Goal: Task Accomplishment & Management: Use online tool/utility

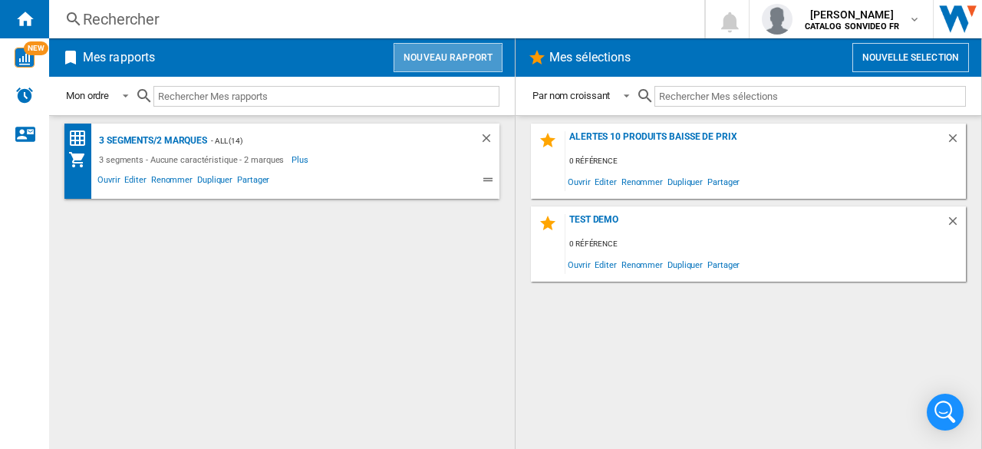
click at [460, 65] on button "Nouveau rapport" at bounding box center [447, 57] width 109 height 29
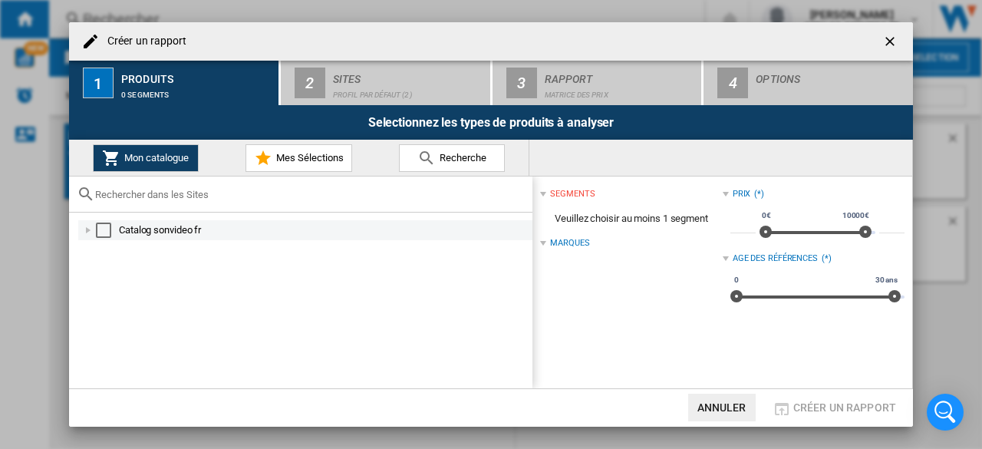
click at [109, 231] on div "Select" at bounding box center [103, 229] width 15 height 15
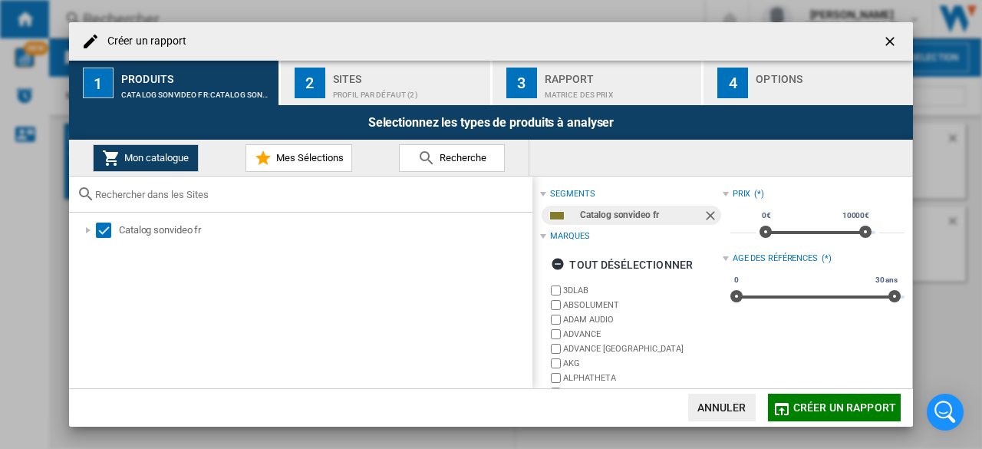
click at [363, 83] on div "Profil par défaut (2)" at bounding box center [408, 91] width 151 height 16
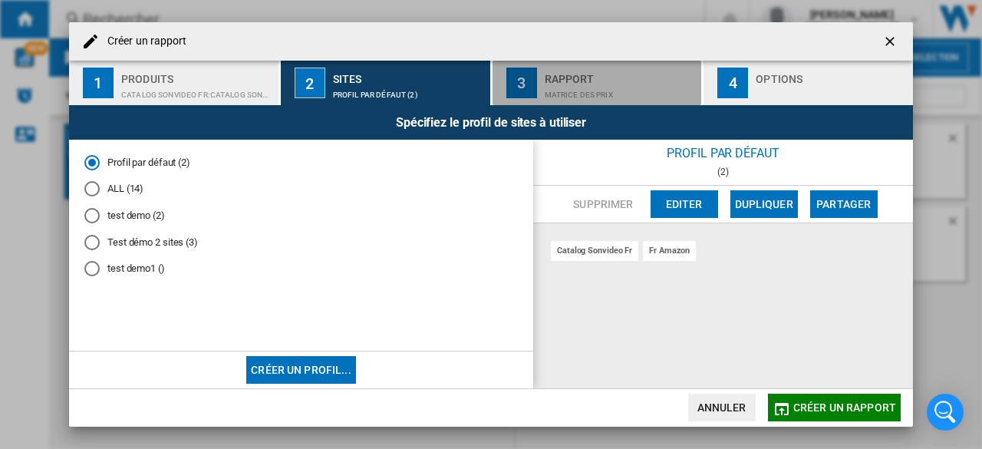
click at [587, 97] on div "Matrice des prix" at bounding box center [619, 91] width 151 height 16
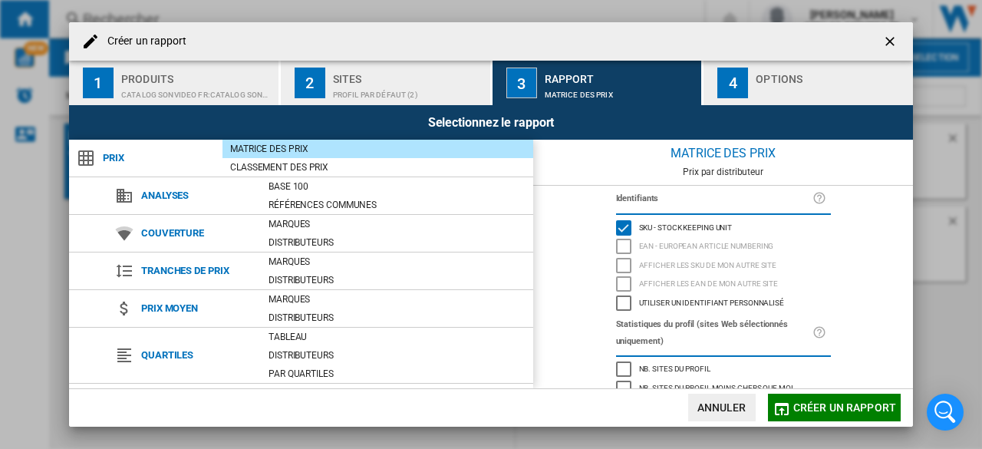
click at [619, 251] on div "EAN - European Article Numbering" at bounding box center [623, 245] width 15 height 15
click at [892, 38] on ng-md-icon "getI18NText('BUTTONS.CLOSE_DIALOG')" at bounding box center [891, 43] width 18 height 18
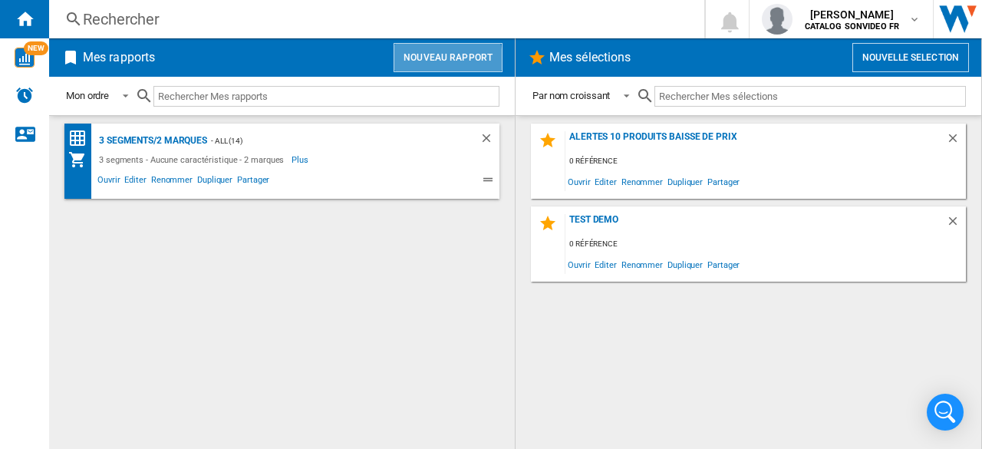
click at [437, 61] on button "Nouveau rapport" at bounding box center [447, 57] width 109 height 29
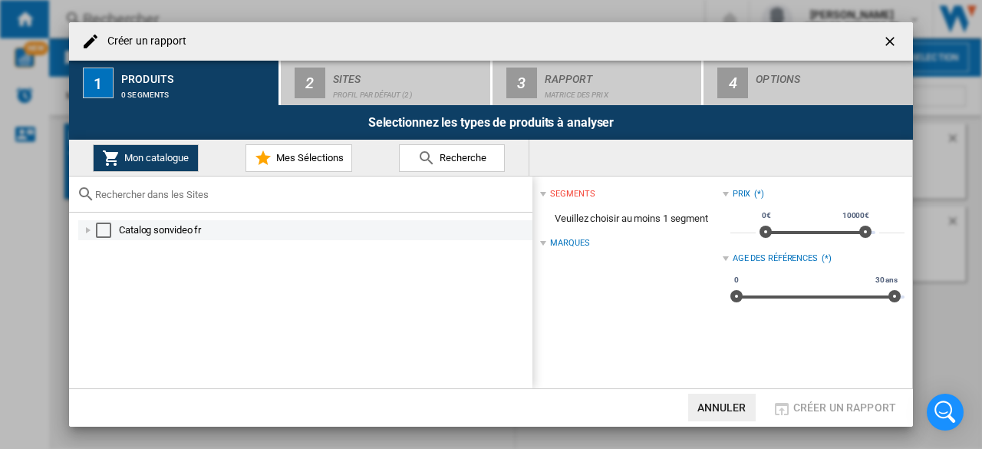
click at [101, 222] on div "Select" at bounding box center [103, 229] width 15 height 15
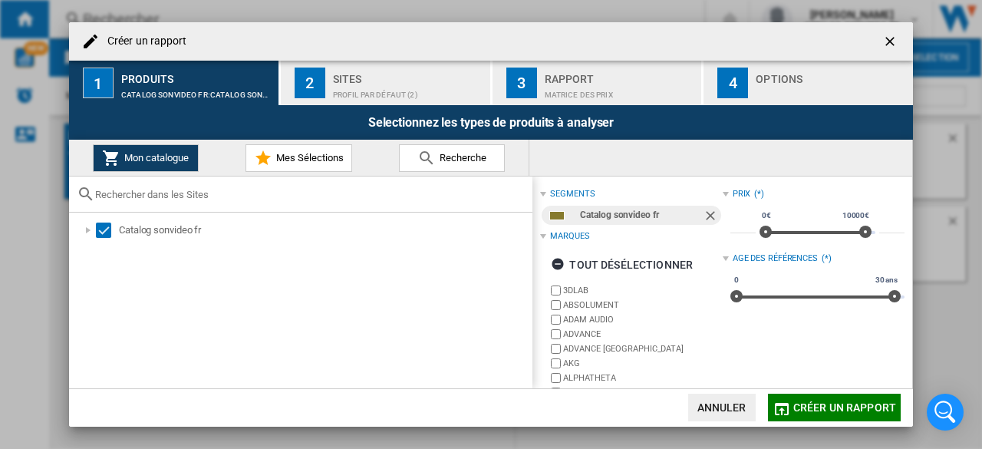
click at [382, 70] on div "Sites" at bounding box center [408, 75] width 151 height 16
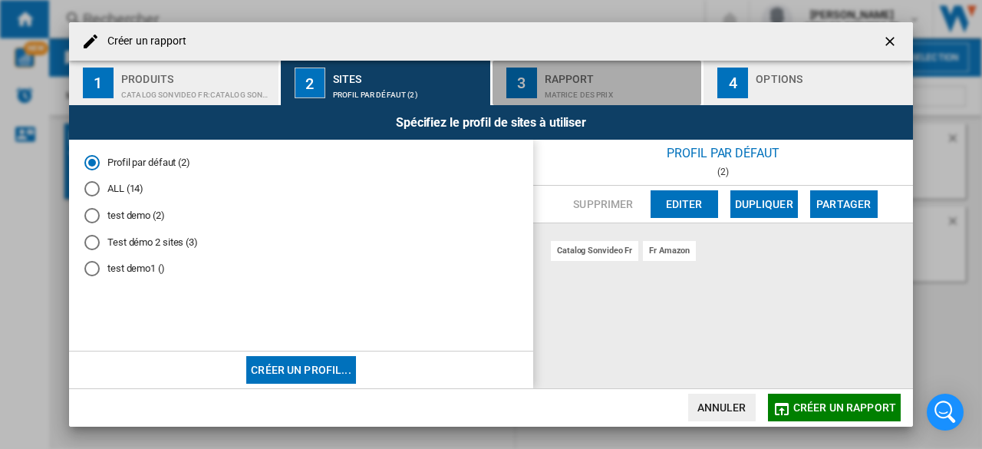
click at [538, 89] on button "3 Rapport Matrice des prix" at bounding box center [597, 83] width 211 height 44
